Goal: Information Seeking & Learning: Learn about a topic

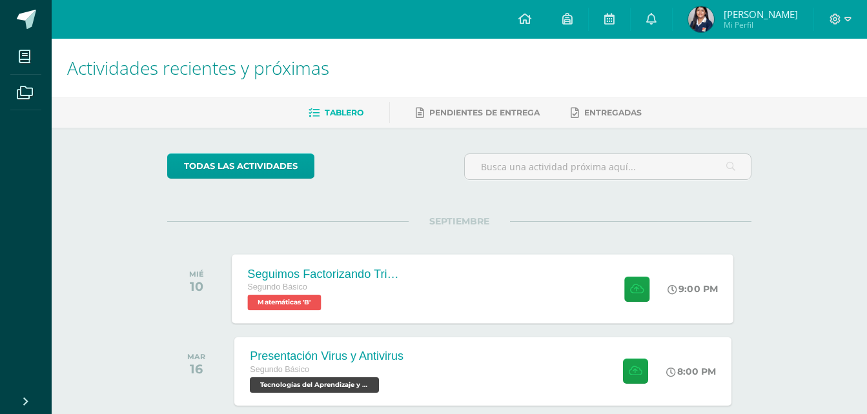
click at [490, 298] on div "Seguimos Factorizando Trinomios Segundo Básico Matemáticas 'B' 9:00 PM Seguimos…" at bounding box center [482, 288] width 501 height 69
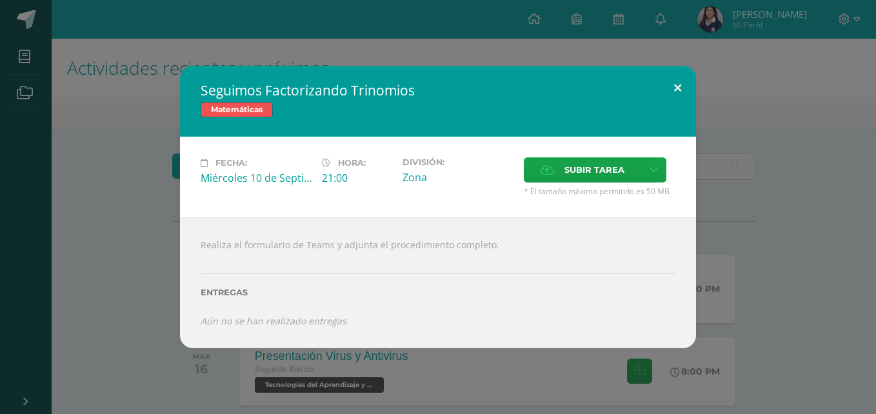
click at [672, 89] on button at bounding box center [677, 88] width 37 height 44
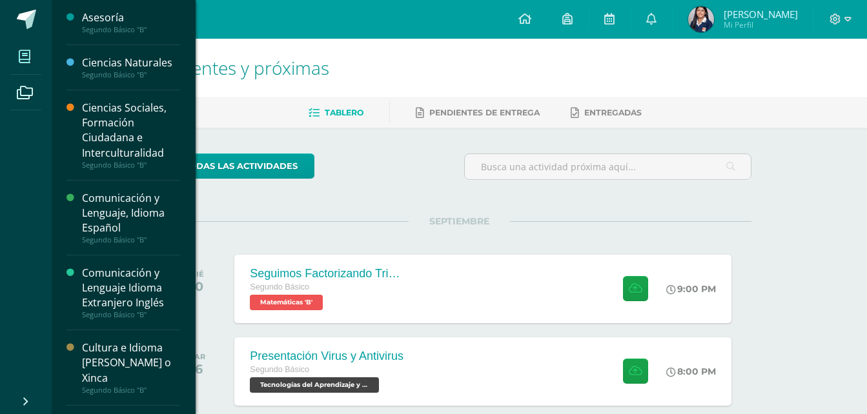
click at [26, 59] on icon at bounding box center [25, 56] width 12 height 13
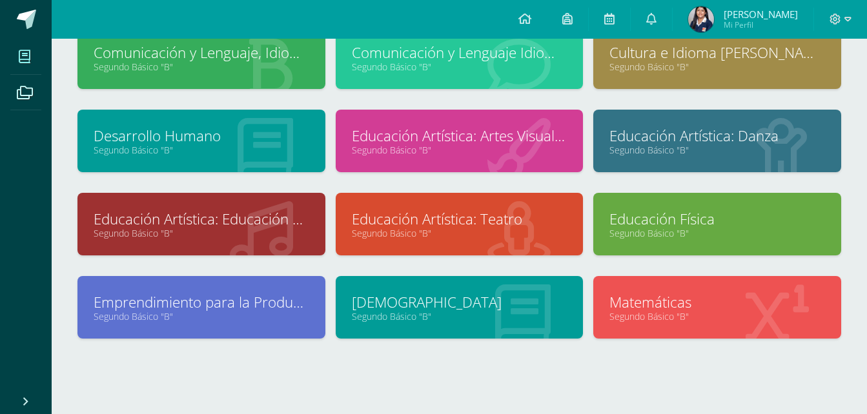
scroll to position [206, 0]
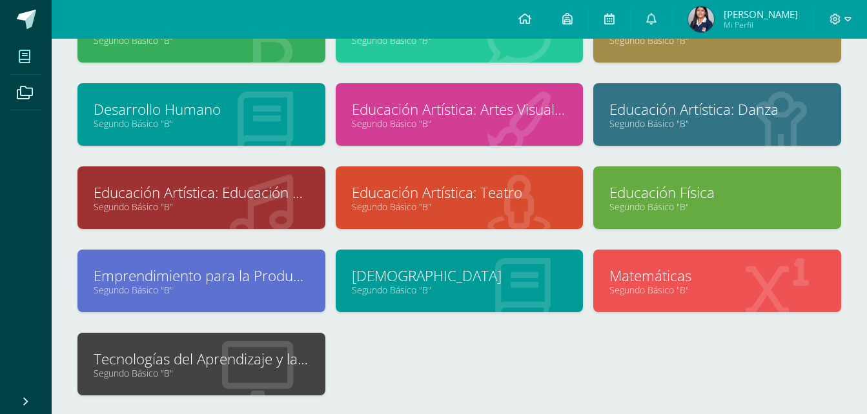
click at [677, 294] on link "Segundo Básico "B"" at bounding box center [717, 290] width 216 height 12
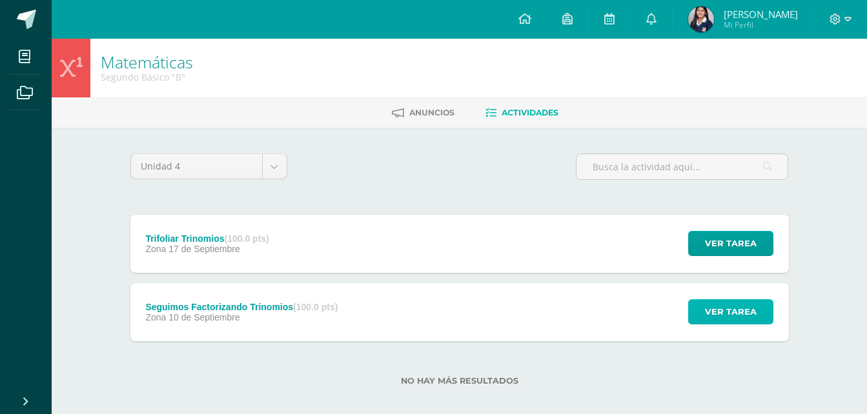
click at [703, 312] on button "Ver tarea" at bounding box center [730, 311] width 85 height 25
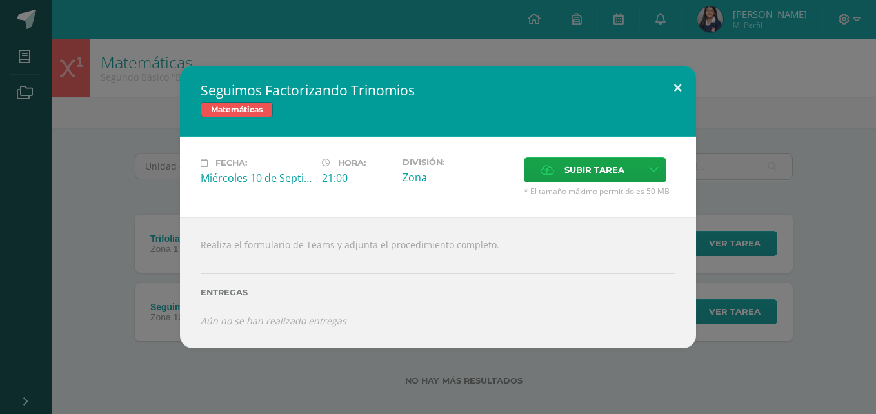
click at [672, 94] on button at bounding box center [677, 88] width 37 height 44
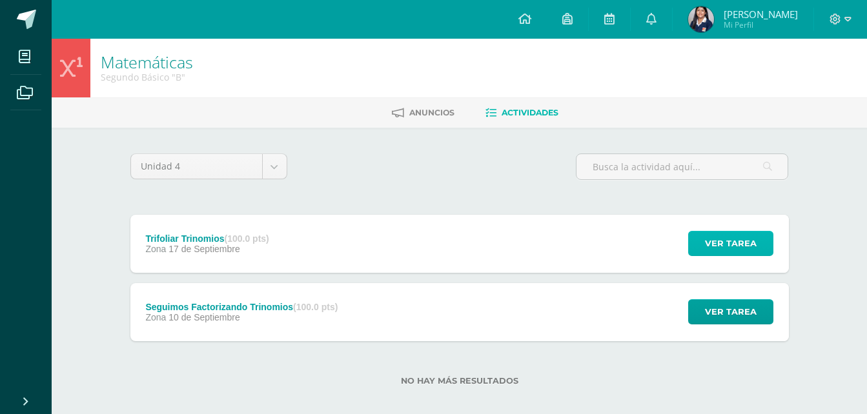
click at [707, 241] on span "Ver tarea" at bounding box center [731, 244] width 52 height 24
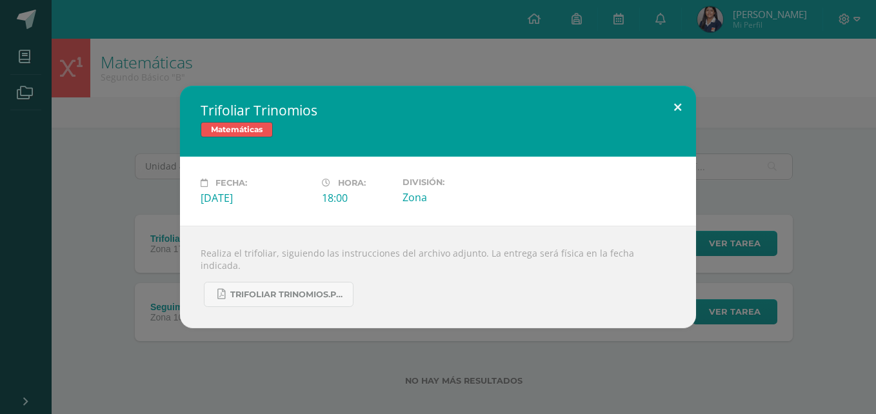
click at [674, 110] on button at bounding box center [677, 108] width 37 height 44
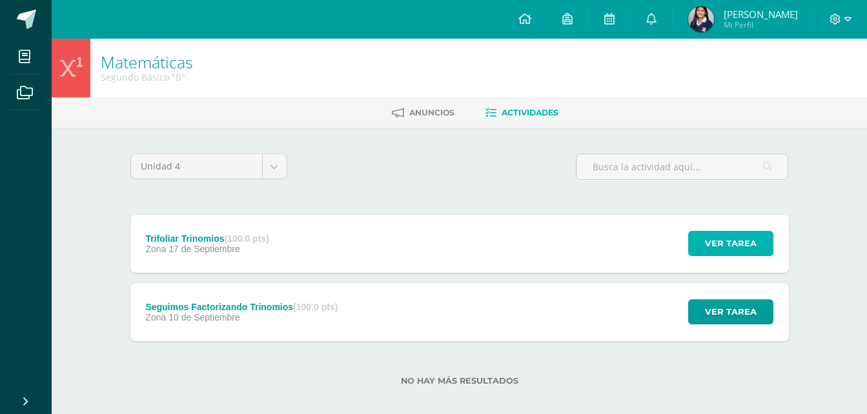
scroll to position [13, 0]
